Goal: Feedback & Contribution: Submit feedback/report problem

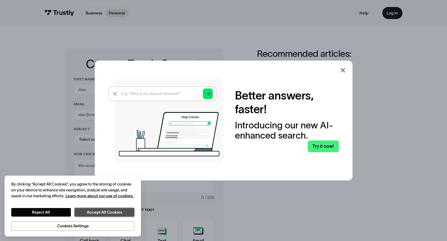
click at [110, 210] on button "Accept All Cookies" at bounding box center [104, 212] width 59 height 9
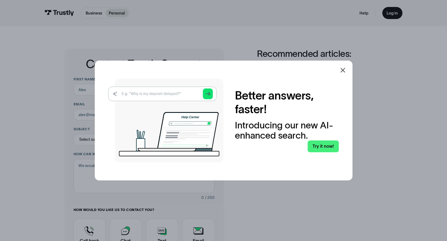
click at [345, 70] on icon at bounding box center [342, 70] width 5 height 5
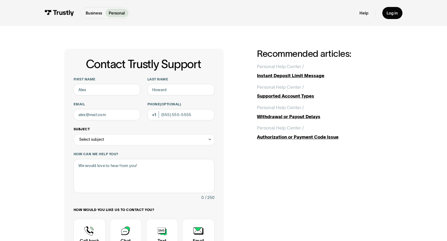
click at [209, 141] on icon "Contact Trustly Support" at bounding box center [210, 139] width 4 height 5
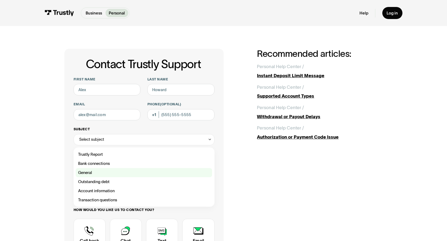
click at [94, 173] on div "Contact Trustly Support" at bounding box center [144, 172] width 136 height 9
type input "*******"
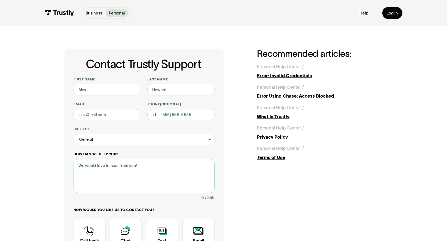
click at [150, 172] on textarea "How can we help you?" at bounding box center [144, 176] width 141 height 34
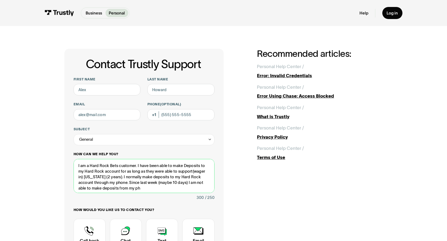
click at [141, 177] on textarea "I am a Hard Rock Bets customer. I have been able to make Deposits to my Hard Ro…" at bounding box center [144, 176] width 141 height 34
click at [148, 192] on textarea "I am a Hard Rock Bets customer. I have been able to make Deposits to my Hard Ro…" at bounding box center [144, 176] width 141 height 34
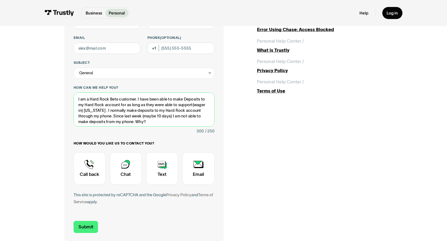
scroll to position [81, 0]
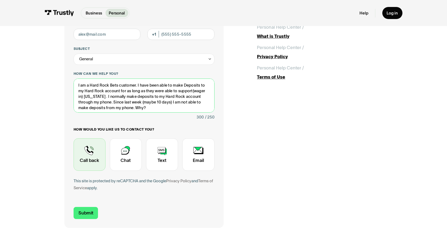
type textarea "I am a Hard Rock Bets customer. I have been able to make Deposits to my Hard Ro…"
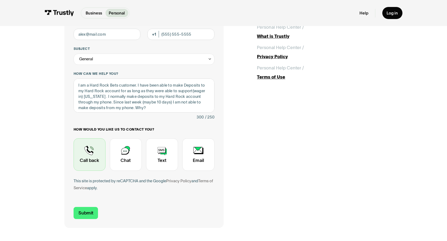
click at [90, 154] on div "Contact Trustly Support" at bounding box center [90, 155] width 32 height 32
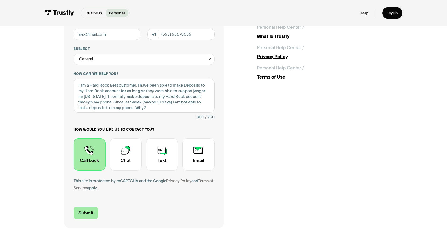
click at [89, 212] on input "Submit" at bounding box center [86, 213] width 25 height 12
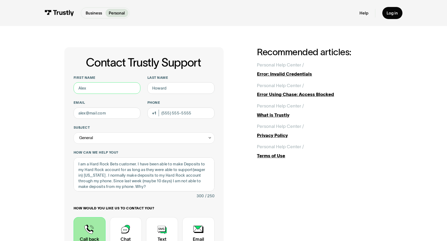
scroll to position [0, 0]
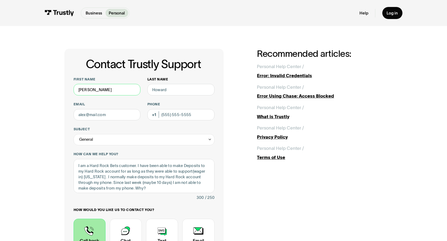
type input "[PERSON_NAME]"
click at [189, 91] on input "Last name" at bounding box center [180, 89] width 67 height 11
type input "[PERSON_NAME]"
type input "[EMAIL_ADDRESS][DOMAIN_NAME]"
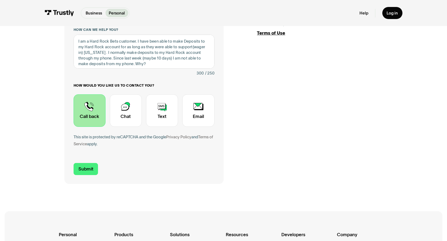
scroll to position [134, 0]
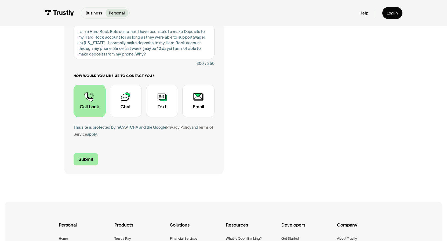
click at [86, 161] on input "Submit" at bounding box center [86, 160] width 25 height 12
type input "[PHONE_NUMBER]"
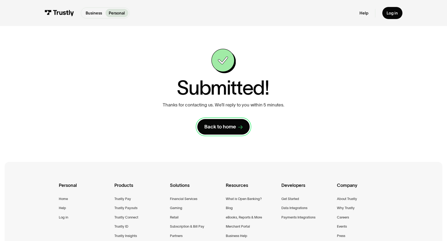
click at [229, 128] on div "Back to home" at bounding box center [220, 127] width 32 height 7
